Goal: Task Accomplishment & Management: Manage account settings

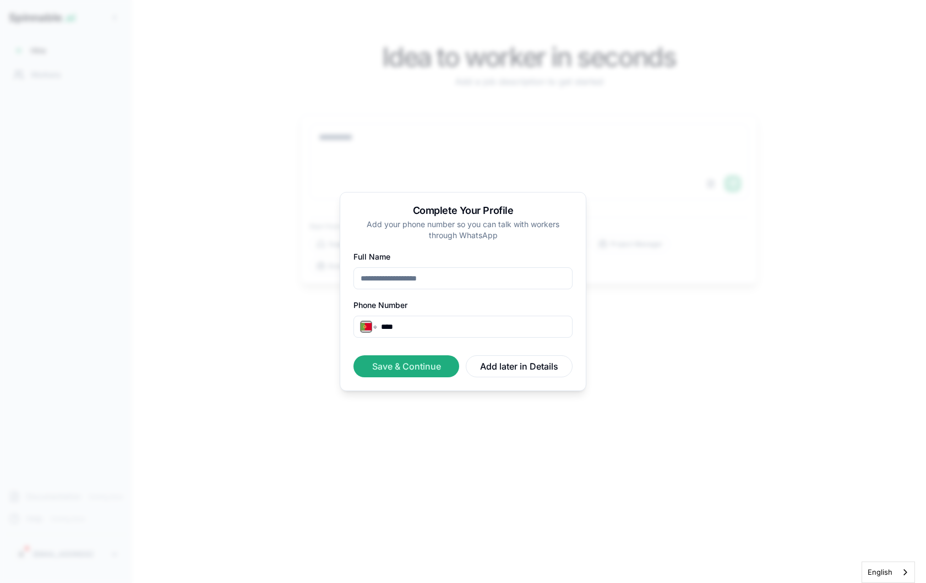
select select "**"
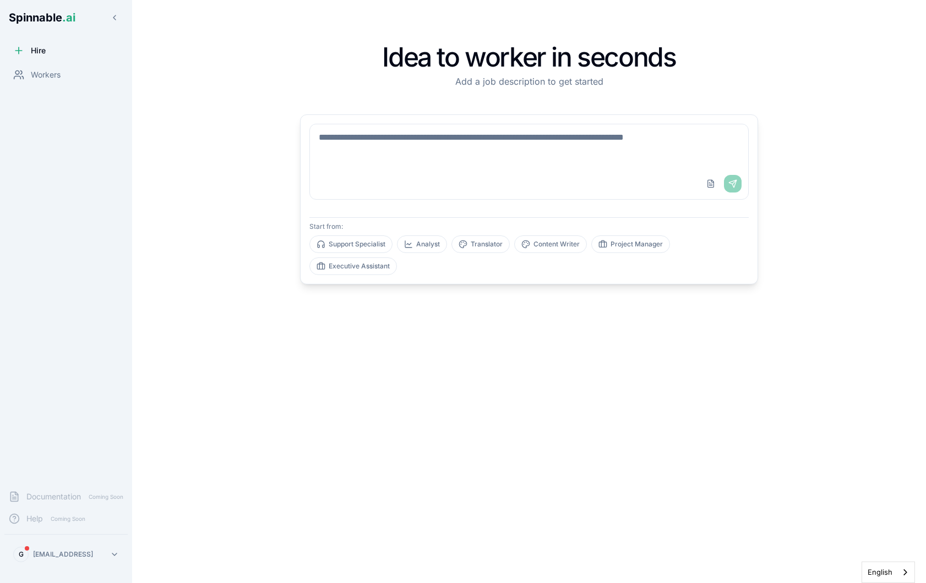
click at [91, 566] on div "G [EMAIL_ADDRESS]" at bounding box center [66, 555] width 132 height 40
click at [58, 80] on div "Workers" at bounding box center [65, 75] width 123 height 22
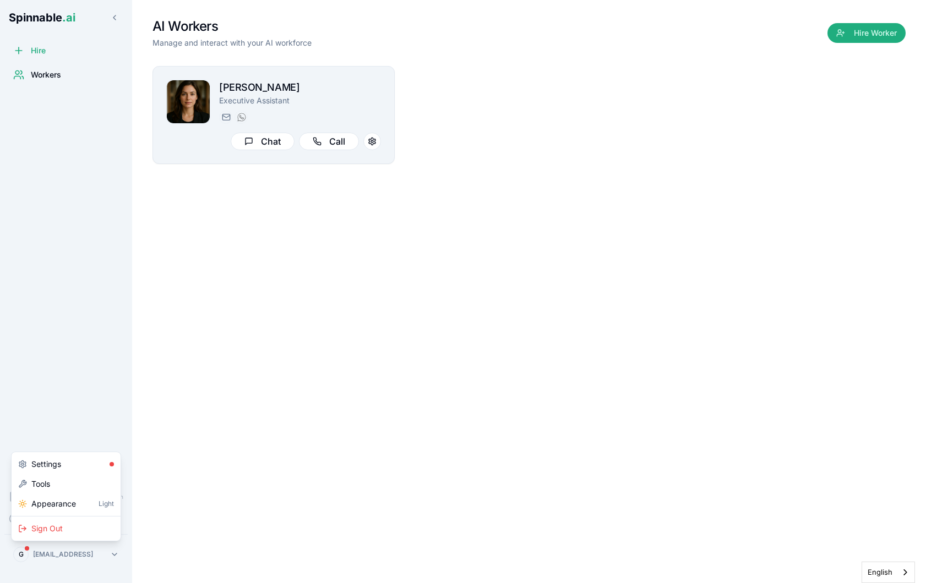
click at [103, 559] on html "Spinnable .ai Hire Workers Documentation Coming Soon Help Coming Soon G [EMAIL_…" at bounding box center [463, 291] width 926 height 583
click at [217, 100] on html "Spinnable .ai Hire Workers Documentation Coming Soon Help Coming Soon G [EMAIL_…" at bounding box center [463, 291] width 926 height 583
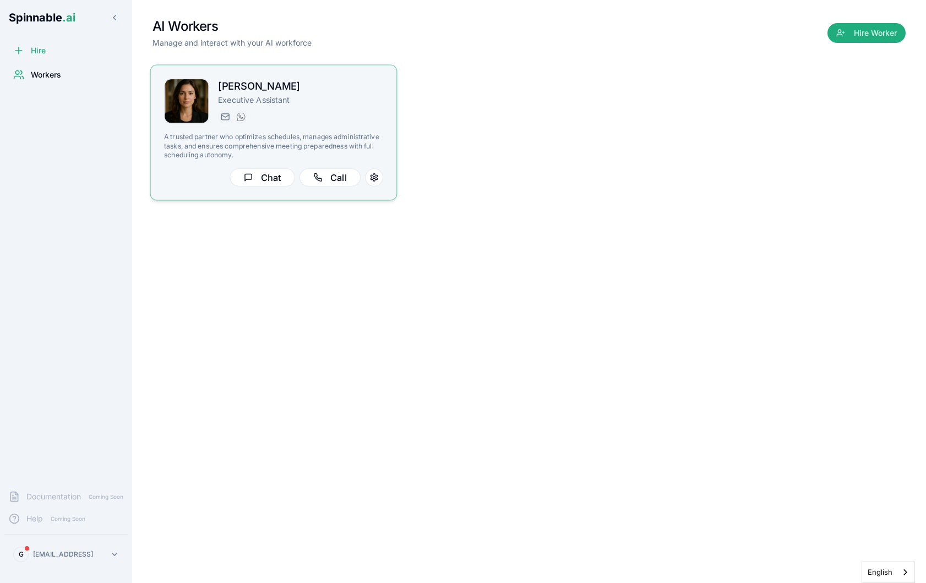
click at [316, 109] on div "[PERSON_NAME] Executive Assistant [PERSON_NAME][EMAIL_ADDRESS][PERSON_NAME] [PH…" at bounding box center [300, 101] width 165 height 45
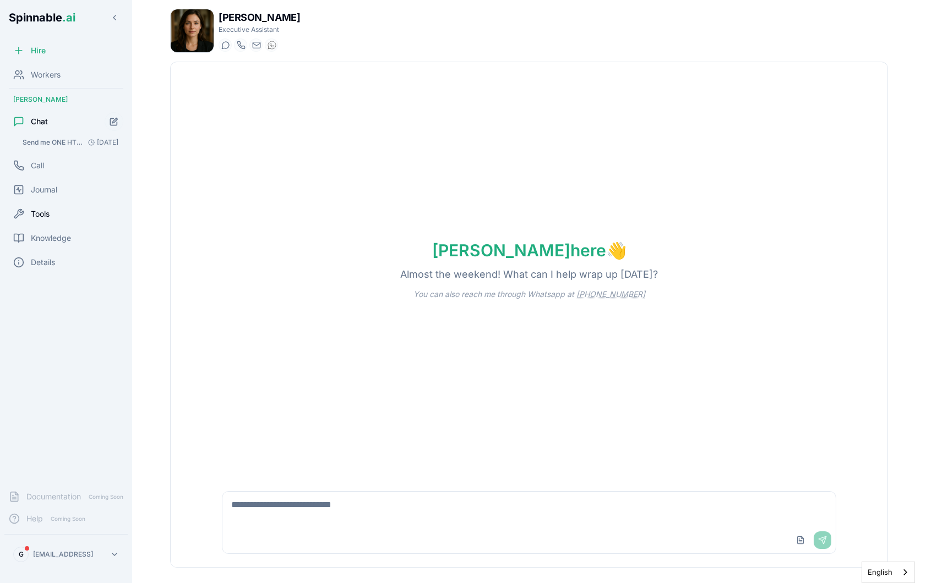
click at [44, 209] on span "Tools" at bounding box center [40, 214] width 19 height 11
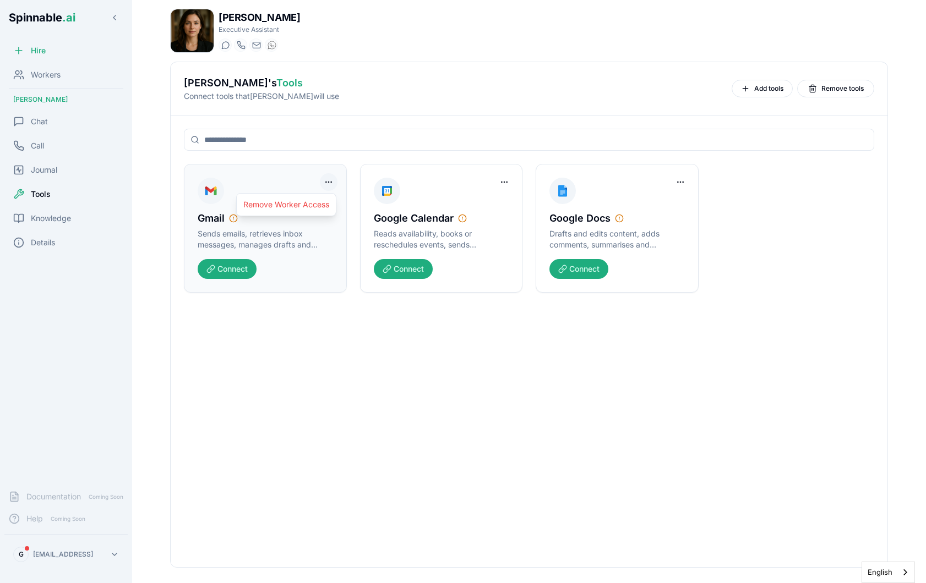
click at [329, 181] on html "Spinnable .ai Hire Workers [PERSON_NAME] Chat Call Journal Tools Knowledge Deta…" at bounding box center [463, 291] width 926 height 583
click at [269, 205] on div "Remove Worker Access" at bounding box center [286, 205] width 95 height 18
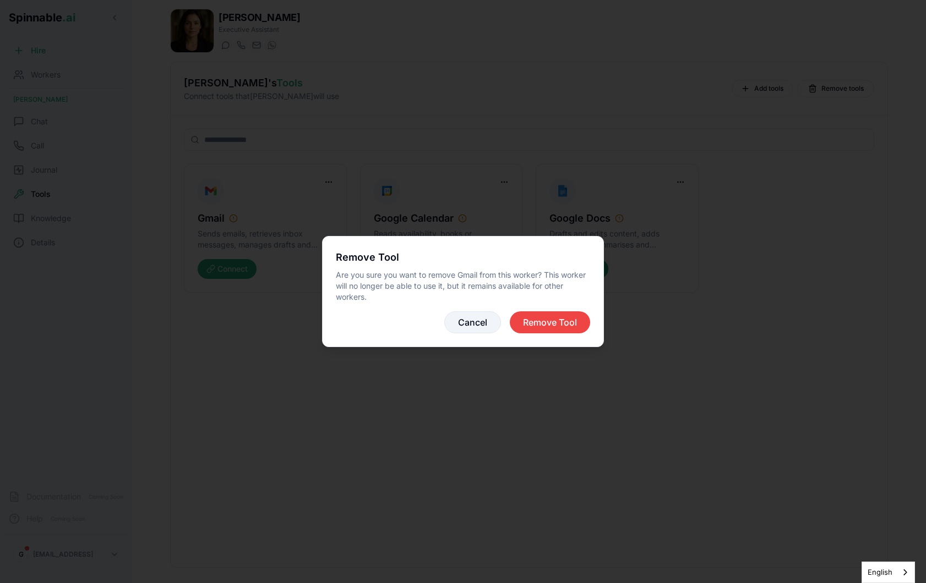
click at [461, 328] on button "Cancel" at bounding box center [472, 322] width 57 height 22
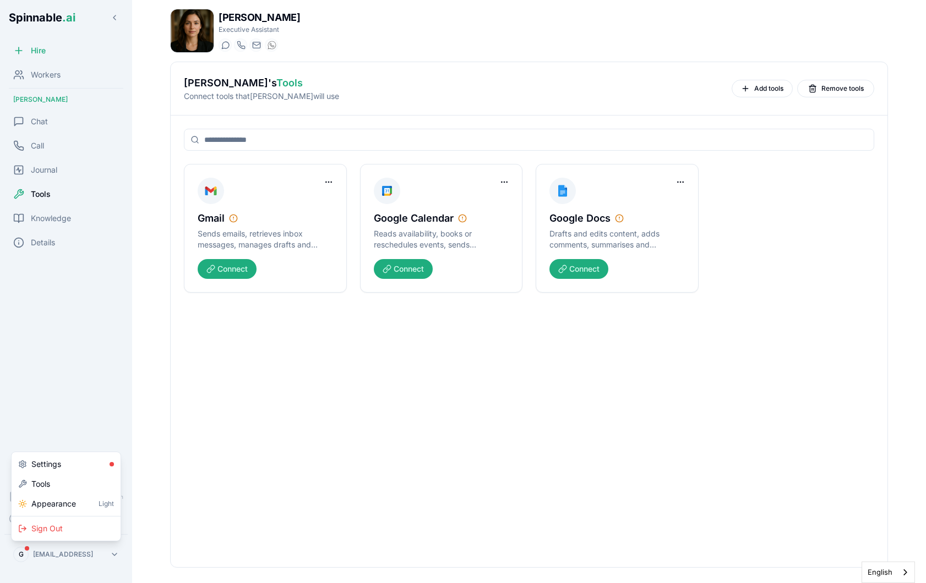
click at [68, 548] on html "Spinnable .ai Hire Workers [PERSON_NAME] Chat Call Journal Tools Knowledge Deta…" at bounding box center [463, 291] width 926 height 583
click at [80, 520] on div "Sign Out" at bounding box center [66, 529] width 105 height 20
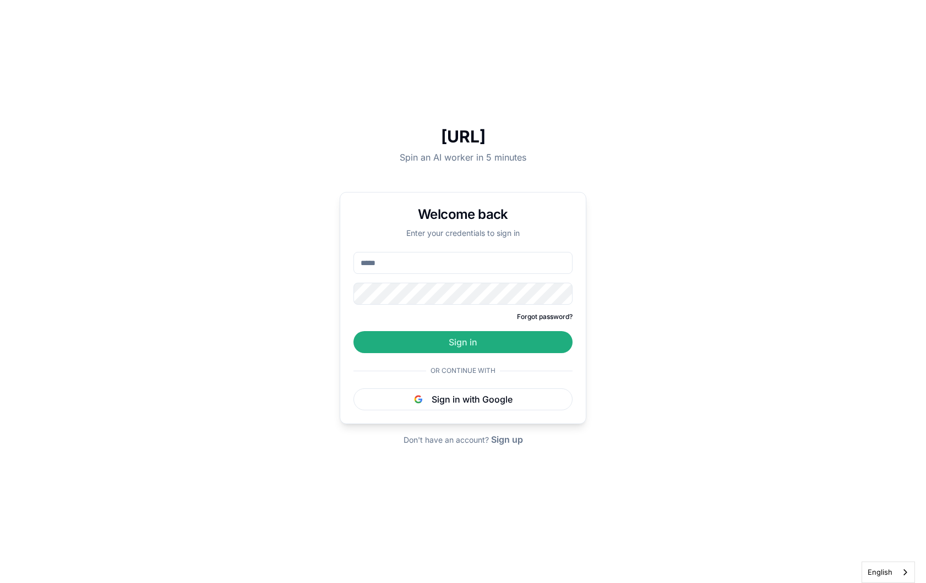
type input "**********"
click at [468, 344] on button "Sign in" at bounding box center [462, 342] width 219 height 22
